Goal: Find specific page/section: Find specific page/section

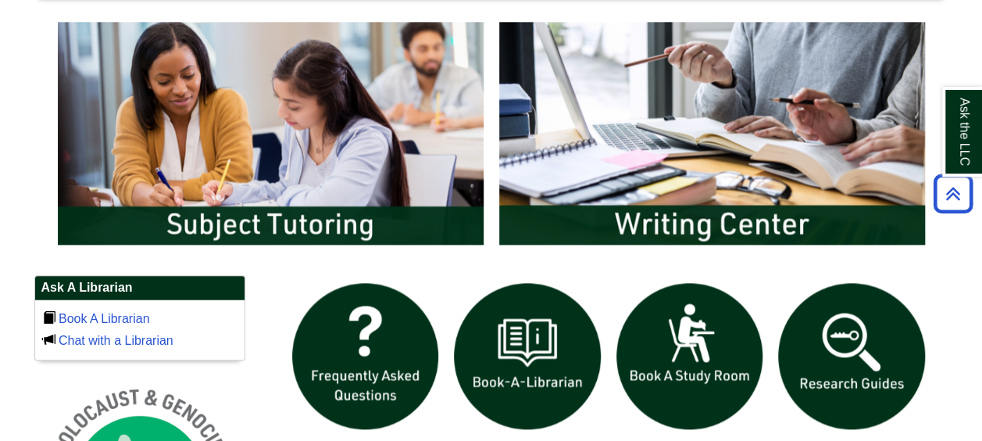
scroll to position [860, 0]
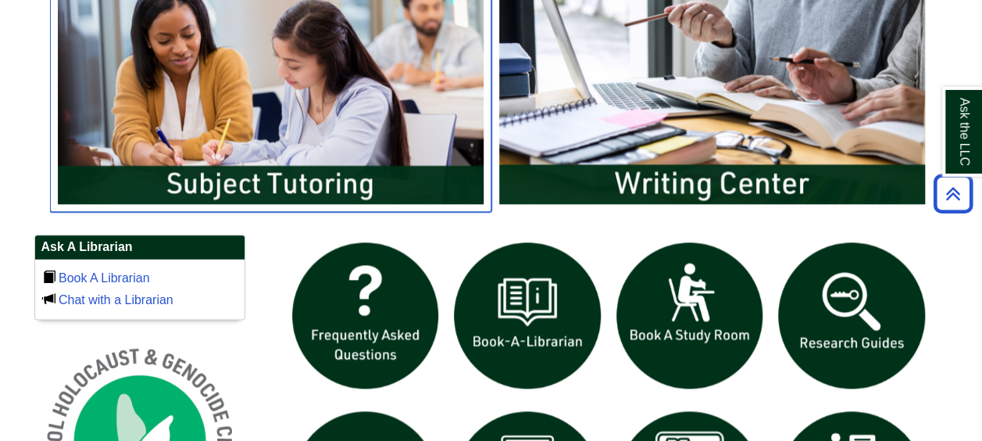
click at [336, 171] on img "slideshow" at bounding box center [271, 92] width 442 height 238
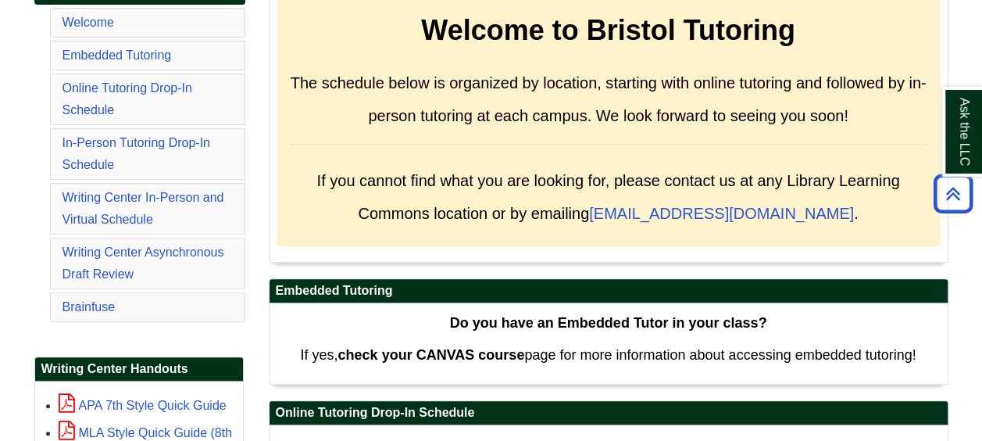
scroll to position [234, 0]
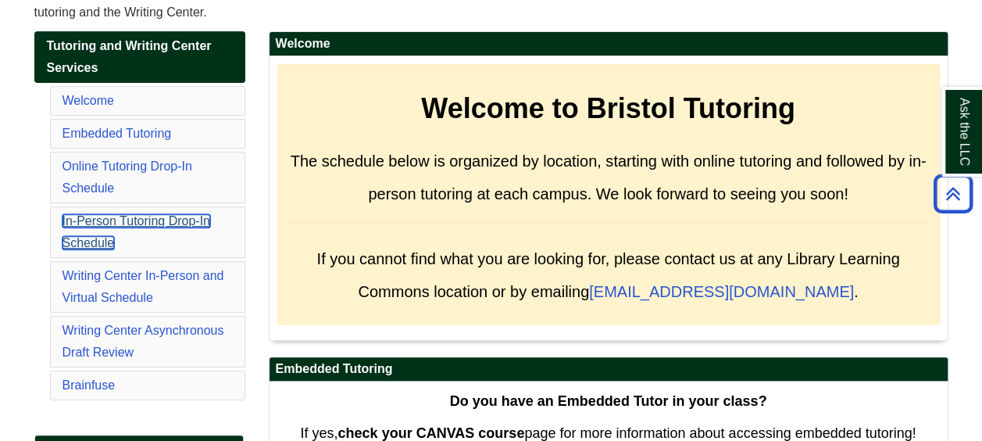
click at [156, 214] on link "In-Person Tutoring Drop-In Schedule" at bounding box center [137, 231] width 148 height 35
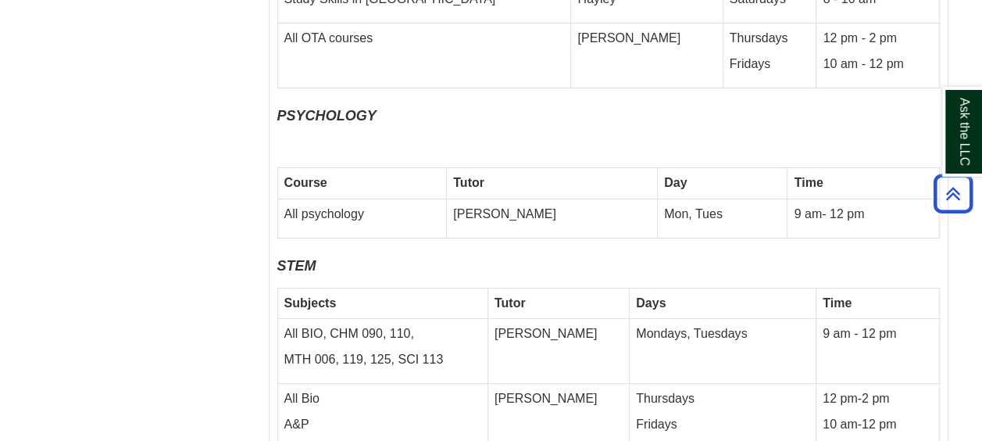
scroll to position [5881, 0]
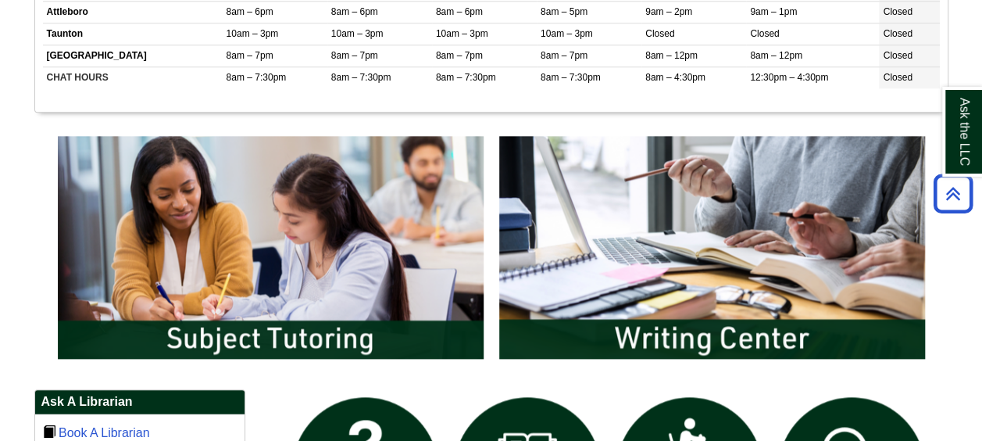
scroll to position [703, 0]
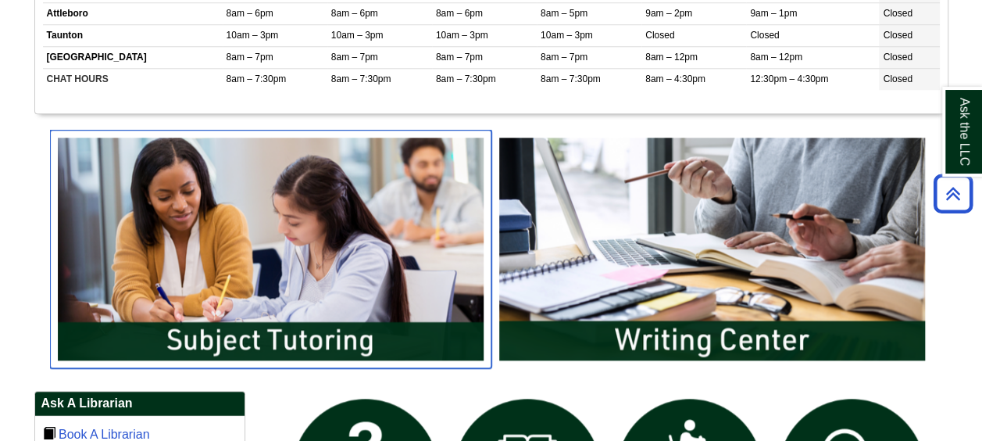
click at [327, 295] on img "slideshow" at bounding box center [271, 249] width 442 height 238
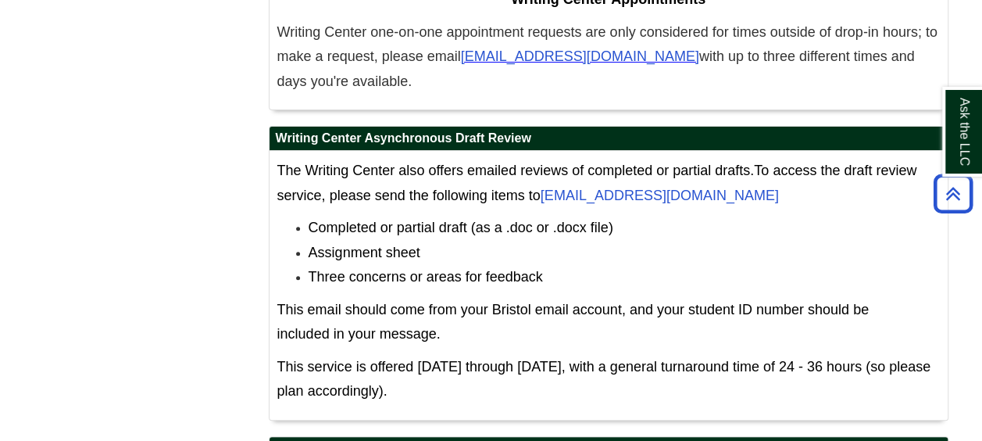
scroll to position [9065, 0]
